Goal: Complete application form

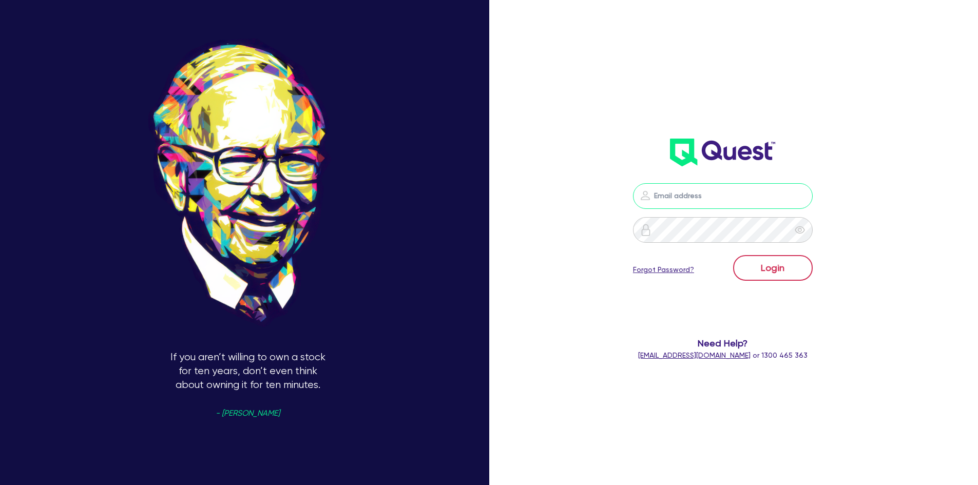
type input "[PERSON_NAME][EMAIL_ADDRESS][PERSON_NAME][DOMAIN_NAME]"
click at [797, 275] on button "Login" at bounding box center [773, 268] width 80 height 26
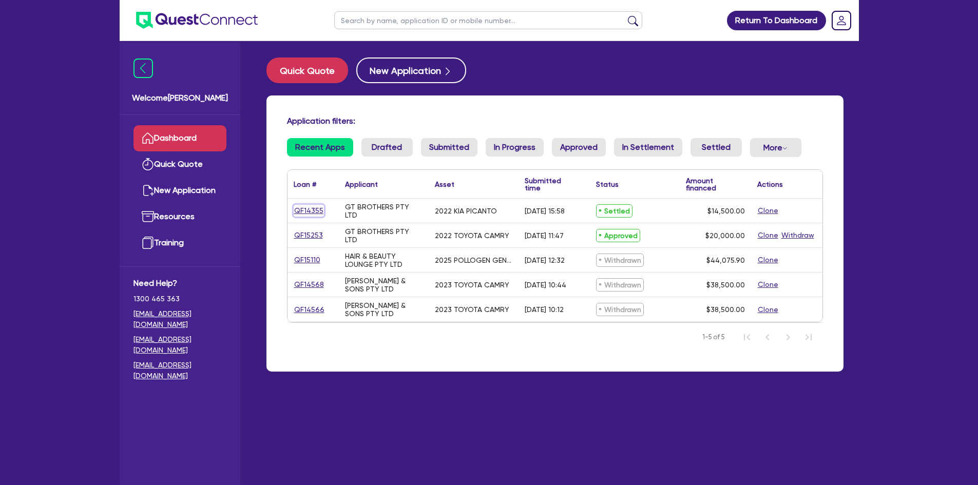
click at [308, 210] on link "QF14355" at bounding box center [309, 211] width 30 height 12
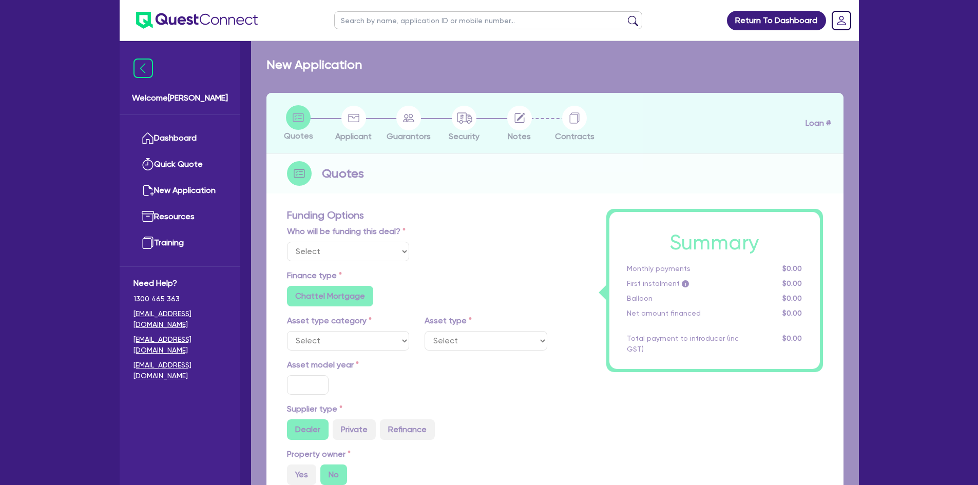
select select "Quest Finance - Own Book"
select select "CARS_AND_LIGHT_TRUCKS"
type input "2022"
type input "14,500"
type input "6"
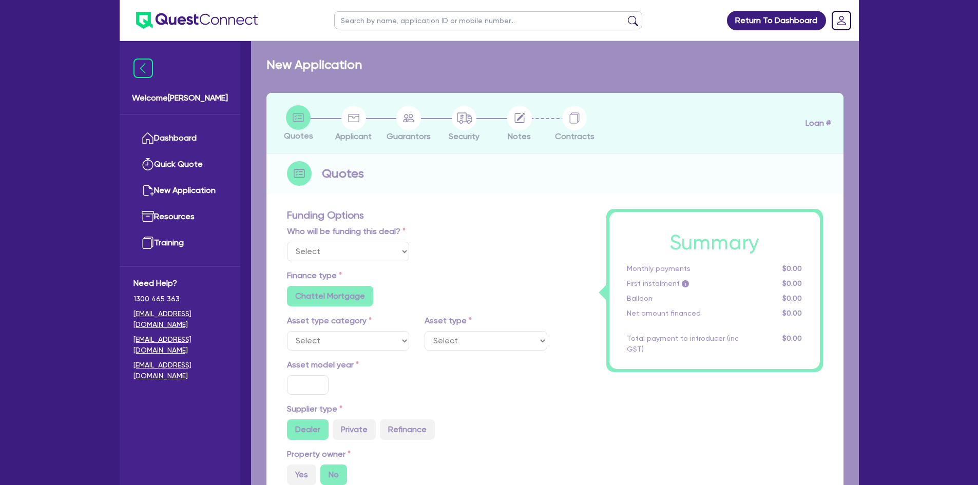
type input "870"
radio input "true"
type input "17.95"
type input "909.09"
select select "PASSENGER_VEHICLES"
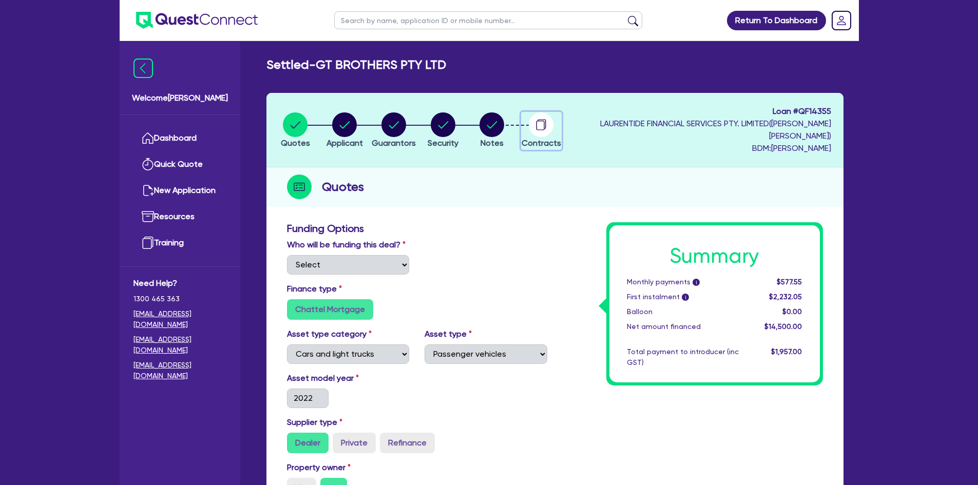
click at [554, 127] on circle "button" at bounding box center [541, 124] width 25 height 25
